Goal: Task Accomplishment & Management: Manage account settings

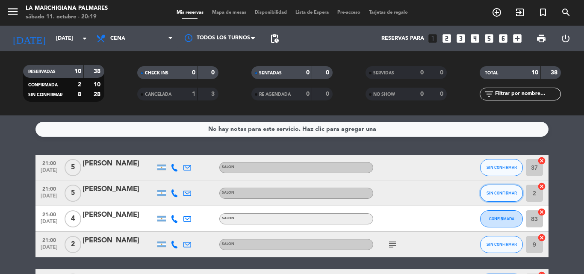
click at [497, 199] on button "SIN CONFIRMAR" at bounding box center [501, 193] width 43 height 17
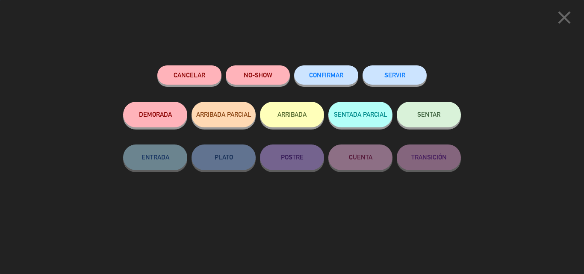
click at [336, 89] on div "CONFIRMAR" at bounding box center [326, 83] width 64 height 36
click at [334, 75] on span "CONFIRMAR" at bounding box center [326, 74] width 34 height 7
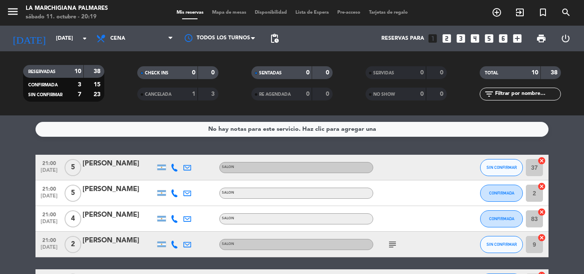
scroll to position [43, 0]
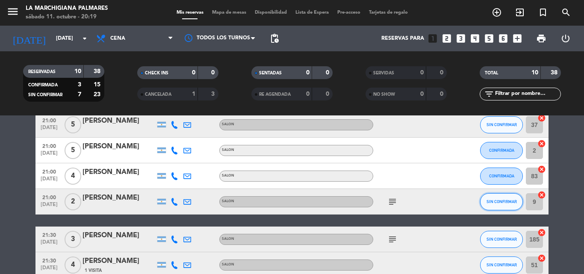
click at [503, 209] on button "SIN CONFIRMAR" at bounding box center [501, 201] width 43 height 17
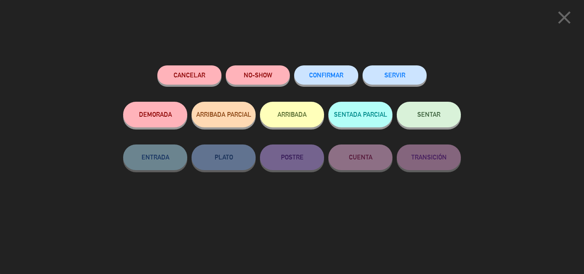
click at [337, 84] on button "CONFIRMAR" at bounding box center [326, 74] width 64 height 19
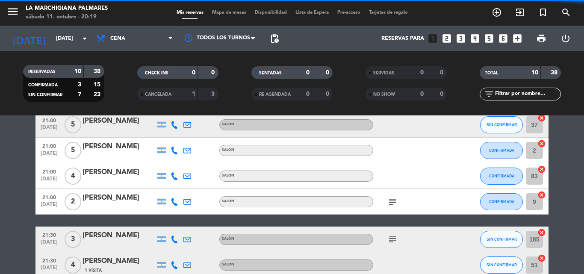
click at [393, 199] on icon "subject" at bounding box center [392, 202] width 10 height 10
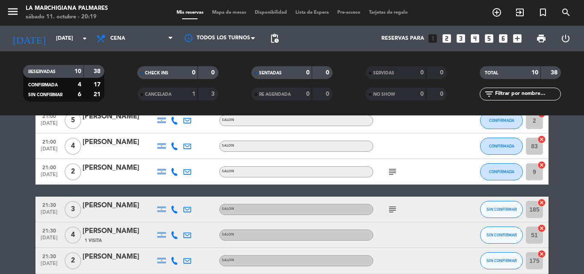
scroll to position [86, 0]
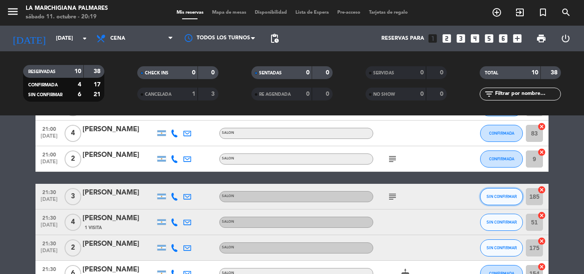
click at [502, 192] on button "SIN CONFIRMAR" at bounding box center [501, 196] width 43 height 17
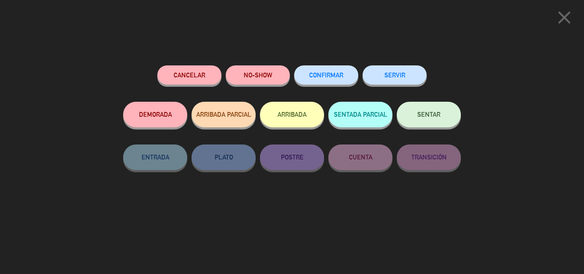
click at [307, 71] on button "CONFIRMAR" at bounding box center [326, 74] width 64 height 19
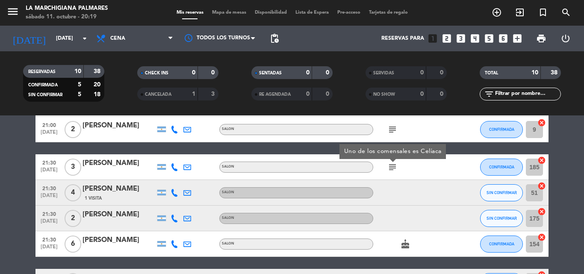
scroll to position [128, 0]
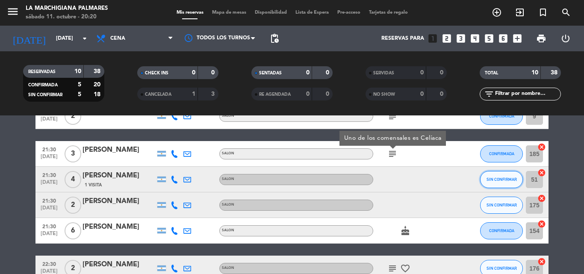
click at [504, 173] on button "SIN CONFIRMAR" at bounding box center [501, 179] width 43 height 17
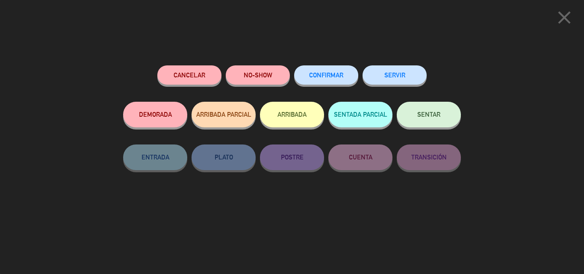
click at [339, 80] on button "CONFIRMAR" at bounding box center [326, 74] width 64 height 19
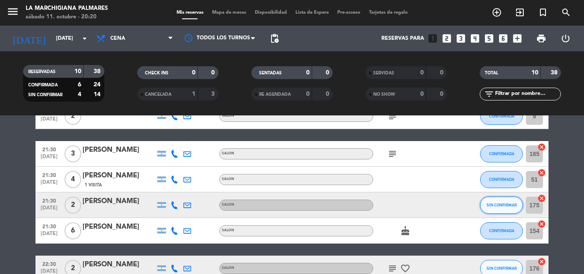
click at [493, 211] on button "SIN CONFIRMAR" at bounding box center [501, 205] width 43 height 17
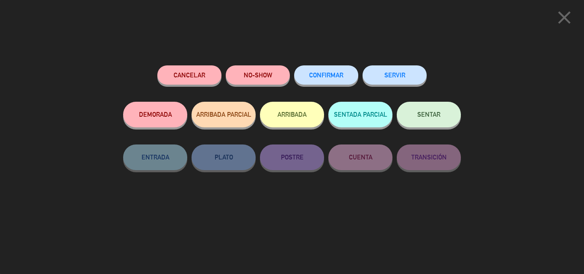
click at [335, 74] on span "CONFIRMAR" at bounding box center [326, 74] width 34 height 7
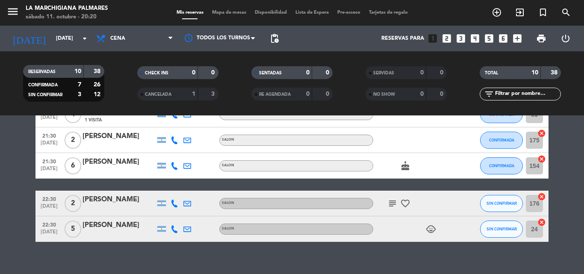
scroll to position [204, 0]
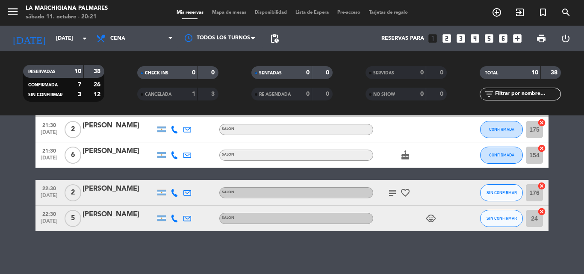
click at [390, 195] on icon "subject" at bounding box center [392, 193] width 10 height 10
click at [494, 190] on button "SIN CONFIRMAR" at bounding box center [501, 192] width 43 height 17
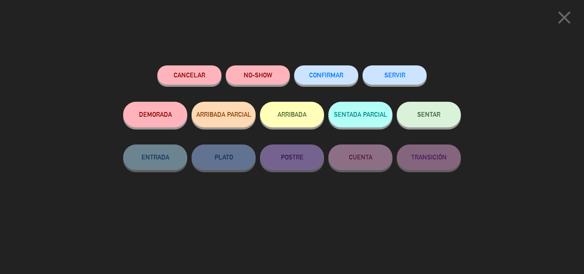
click at [340, 76] on span "CONFIRMAR" at bounding box center [326, 74] width 34 height 7
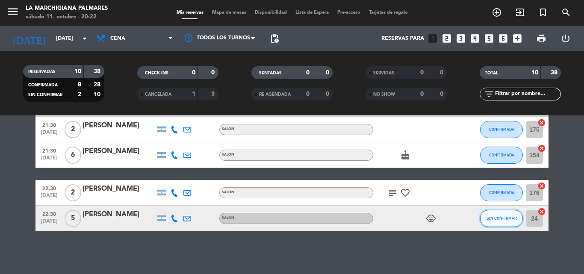
click at [491, 221] on button "SIN CONFIRMAR" at bounding box center [501, 218] width 43 height 17
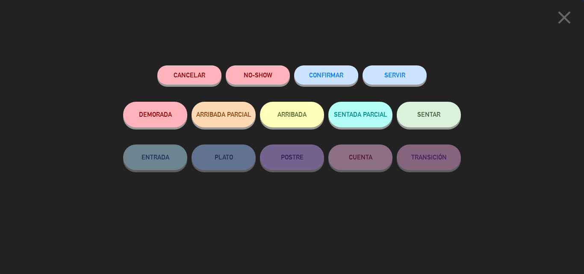
click at [333, 67] on button "CONFIRMAR" at bounding box center [326, 74] width 64 height 19
